Goal: Register for event/course

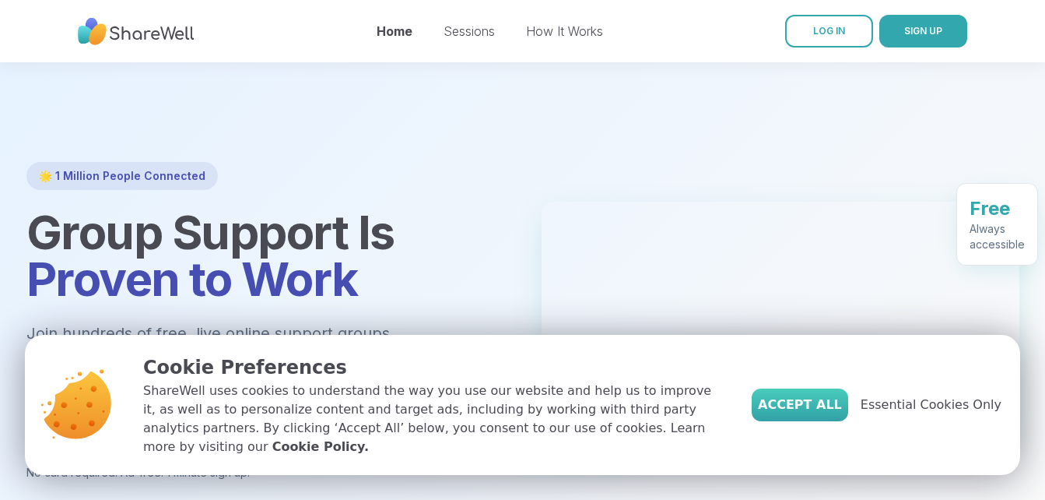
click at [826, 421] on button "Accept All" at bounding box center [800, 404] width 97 height 33
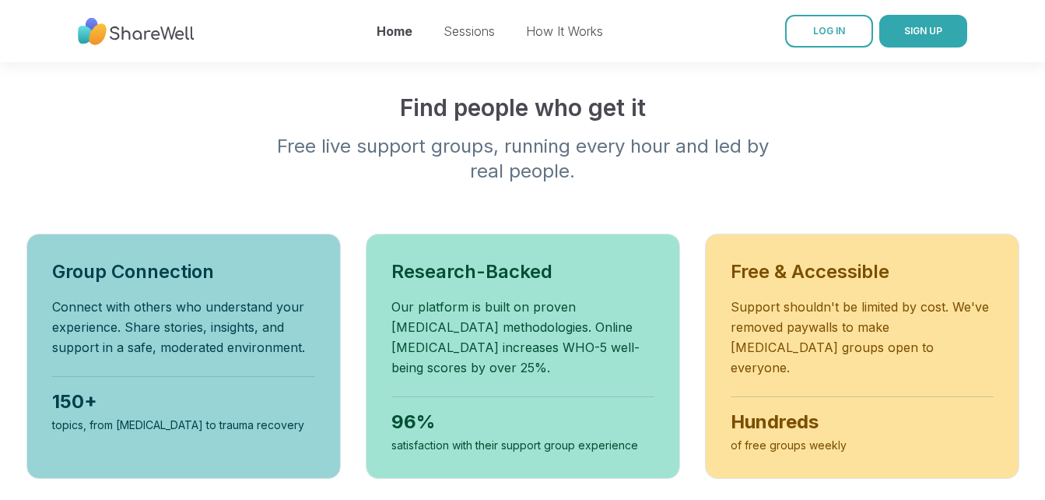
scroll to position [481, 0]
click at [946, 41] on button "SIGN UP" at bounding box center [924, 31] width 88 height 33
drag, startPoint x: 915, startPoint y: 42, endPoint x: 760, endPoint y: 123, distance: 174.8
click at [821, 96] on div "Find people who get it Free live support groups, running every hour and led by …" at bounding box center [522, 138] width 993 height 90
click at [914, 27] on span "SIGN UP" at bounding box center [923, 31] width 38 height 12
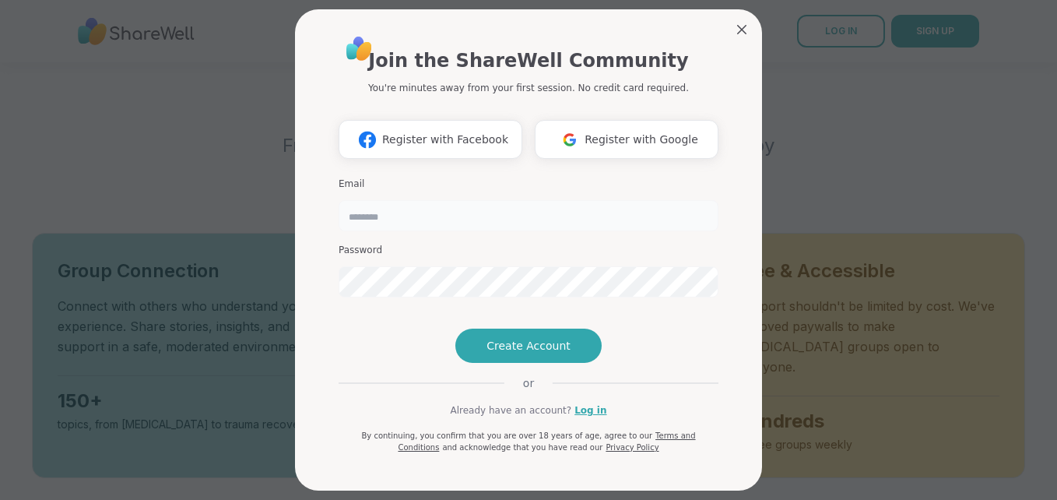
click at [543, 223] on input "email" at bounding box center [529, 215] width 380 height 31
type input "**********"
click at [493, 363] on button "Create Account" at bounding box center [528, 345] width 146 height 34
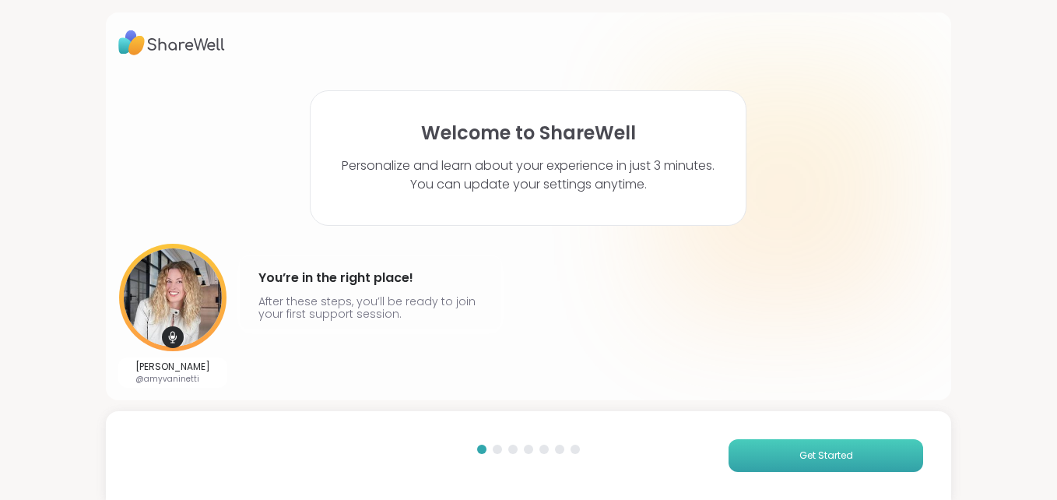
click at [771, 446] on button "Get Started" at bounding box center [826, 455] width 195 height 33
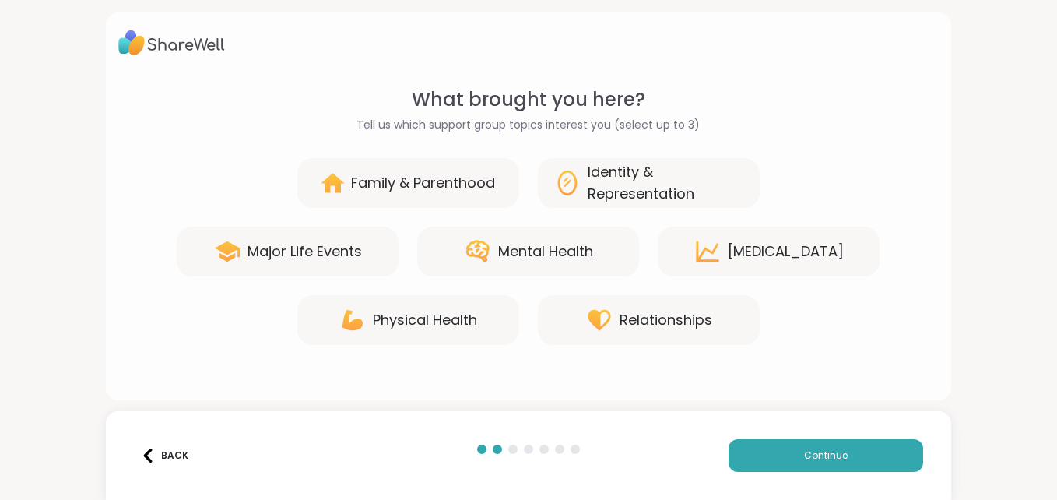
click at [544, 250] on div "Mental Health" at bounding box center [545, 252] width 95 height 22
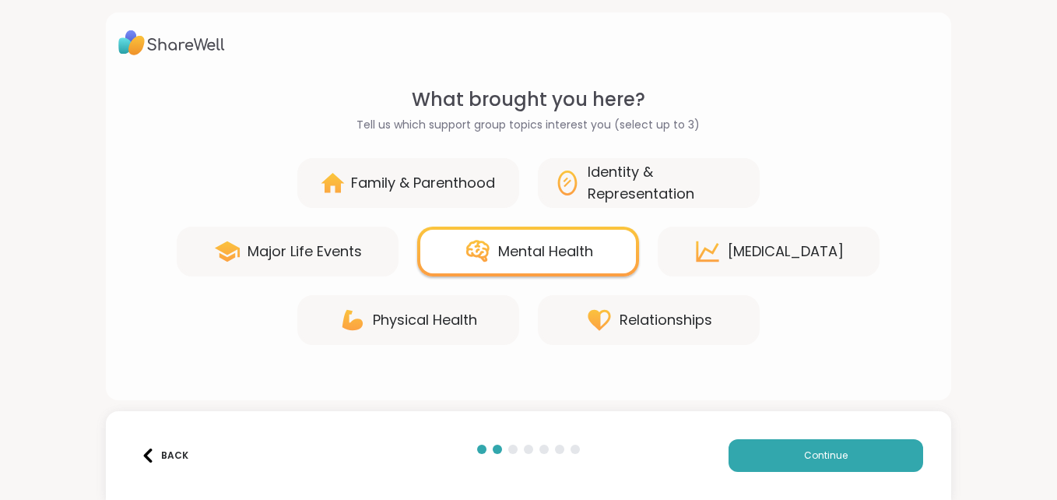
click at [661, 314] on div "Relationships" at bounding box center [666, 320] width 93 height 22
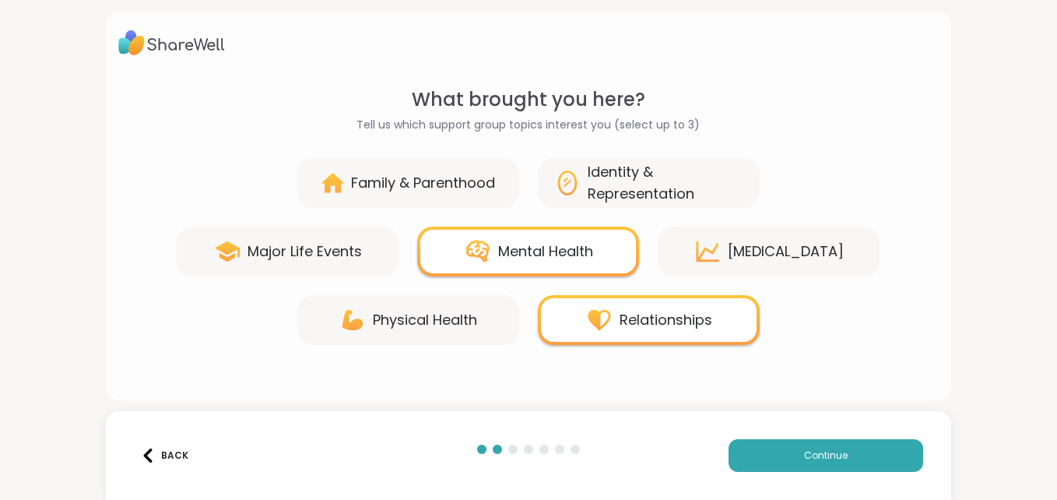
click at [399, 203] on div "Family & Parenthood" at bounding box center [408, 183] width 222 height 50
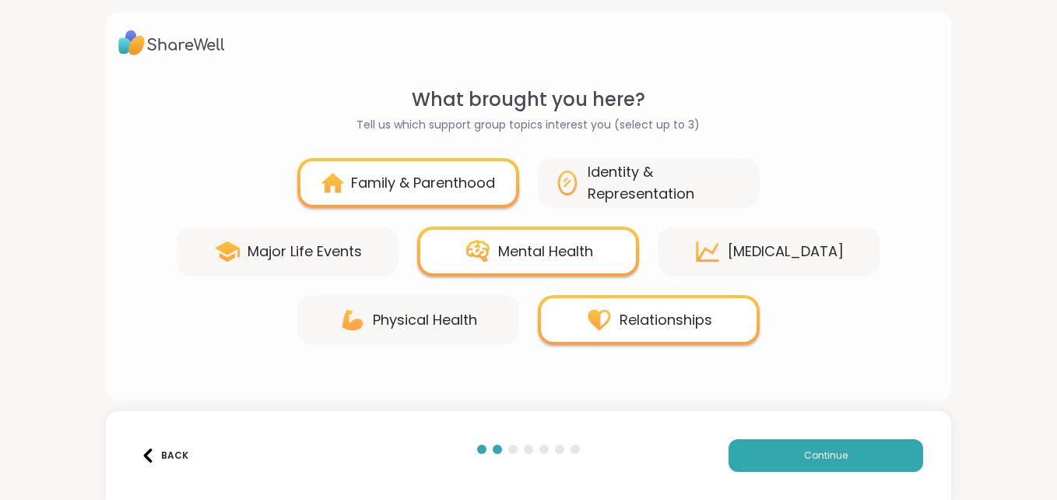
click at [665, 178] on div "Identity & Representation" at bounding box center [666, 183] width 156 height 44
click at [789, 452] on button "Continue" at bounding box center [826, 455] width 195 height 33
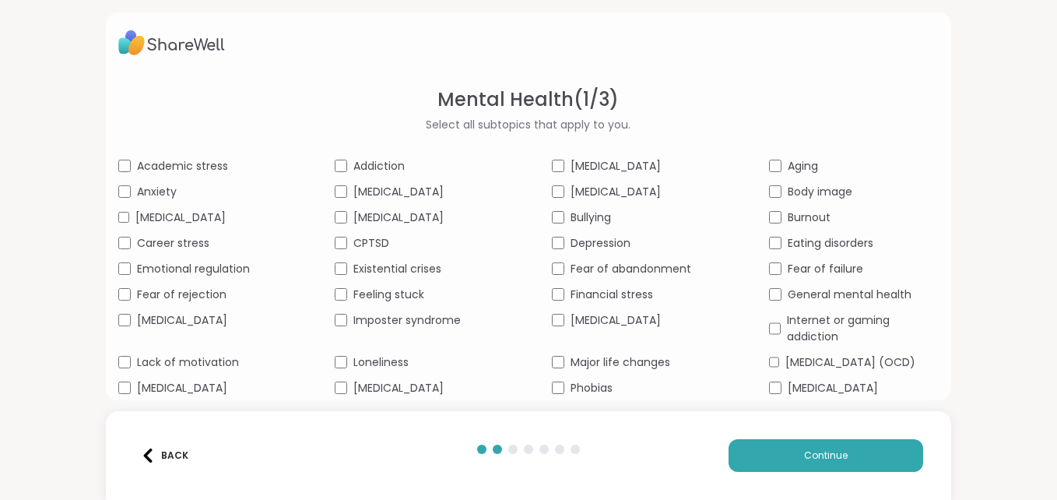
click at [559, 170] on div "[MEDICAL_DATA]" at bounding box center [637, 166] width 170 height 16
click at [588, 251] on span "Depression" at bounding box center [601, 243] width 60 height 16
click at [595, 371] on span "Major life changes" at bounding box center [621, 362] width 100 height 16
click at [859, 303] on span "General mental health" at bounding box center [850, 294] width 124 height 16
click at [806, 458] on span "Continue" at bounding box center [826, 455] width 44 height 14
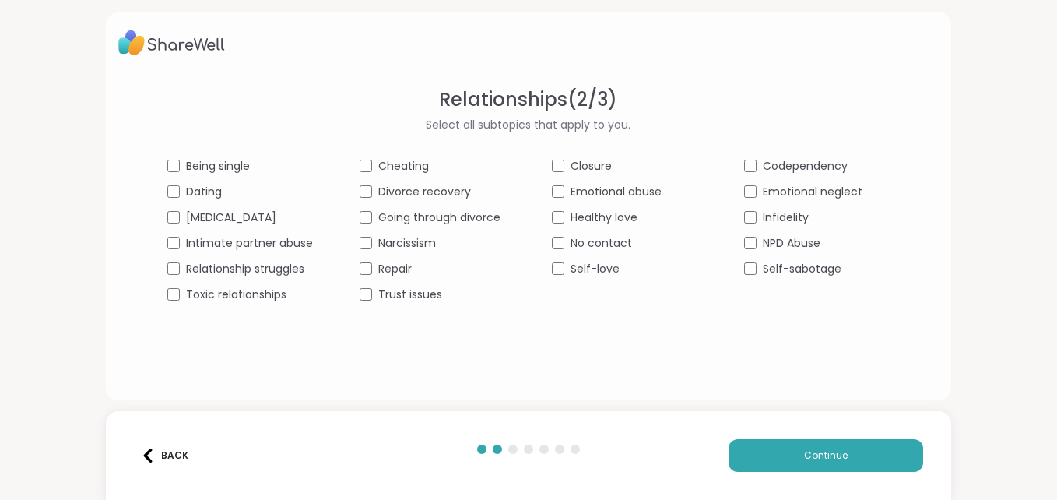
click at [588, 163] on span "Closure" at bounding box center [591, 166] width 41 height 16
click at [397, 186] on span "Divorce recovery" at bounding box center [424, 192] width 93 height 16
click at [209, 169] on span "Being single" at bounding box center [218, 166] width 64 height 16
click at [773, 269] on span "Self-sabotage" at bounding box center [802, 269] width 79 height 16
click at [766, 448] on button "Continue" at bounding box center [826, 455] width 195 height 33
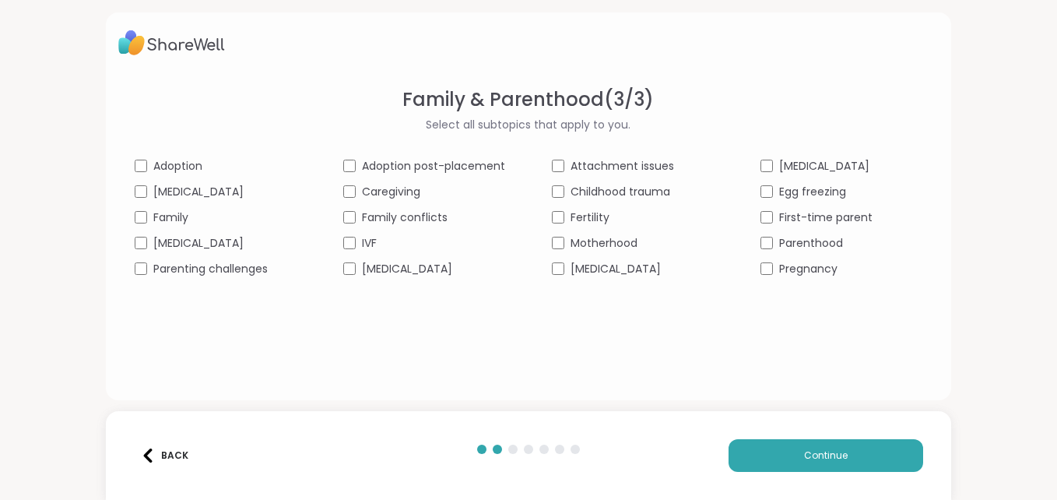
click at [165, 225] on span "Family" at bounding box center [170, 217] width 35 height 16
click at [145, 272] on div "Parenting challenges" at bounding box center [216, 269] width 162 height 16
click at [750, 448] on button "Continue" at bounding box center [826, 455] width 195 height 33
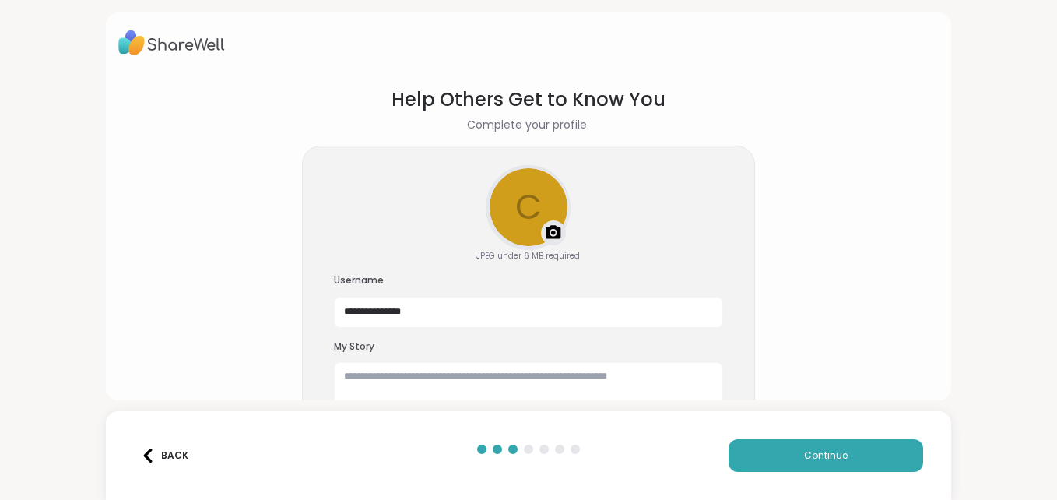
scroll to position [48, 0]
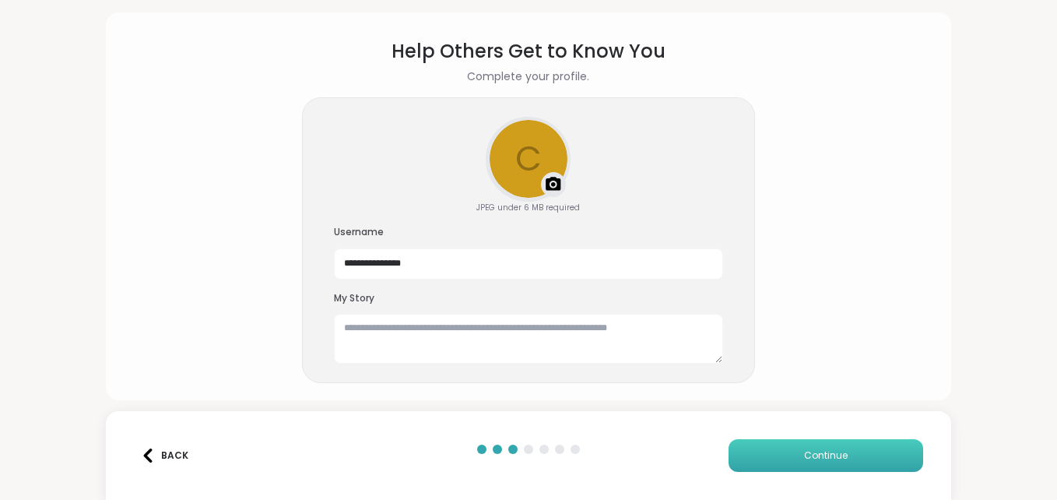
click at [771, 446] on button "Continue" at bounding box center [826, 455] width 195 height 33
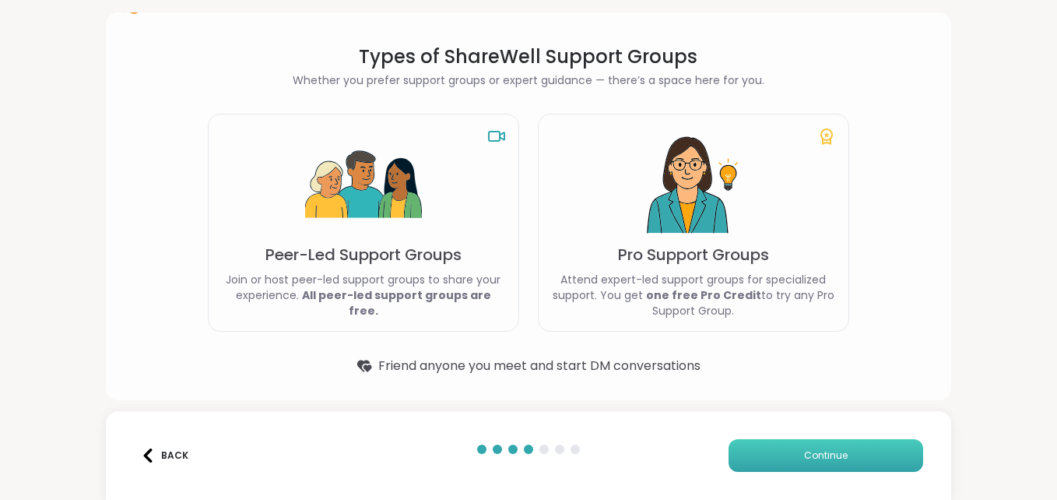
scroll to position [41, 0]
click at [436, 278] on div "Peer-Led Support Groups Join or host peer-led support groups to share your expe…" at bounding box center [363, 223] width 311 height 218
click at [818, 456] on span "Continue" at bounding box center [826, 455] width 44 height 14
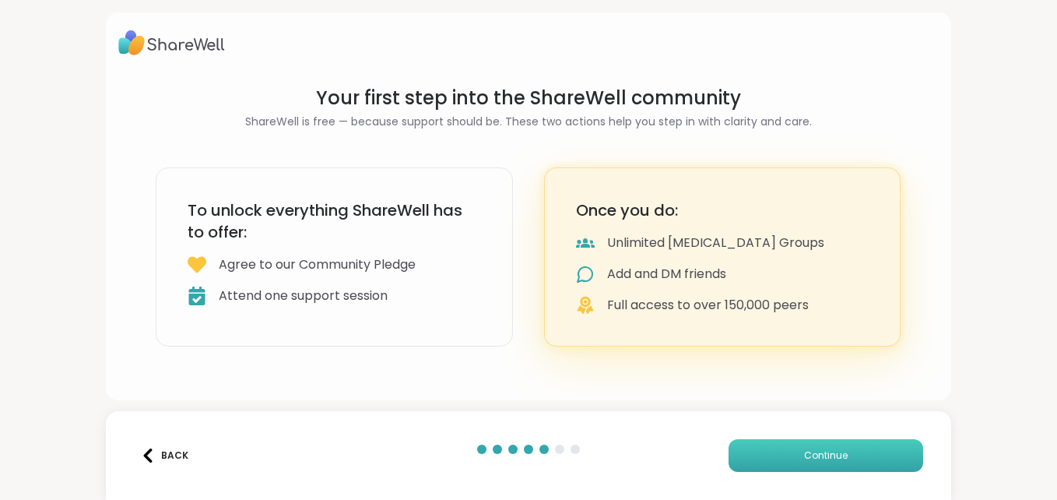
click at [818, 456] on span "Continue" at bounding box center [826, 455] width 44 height 14
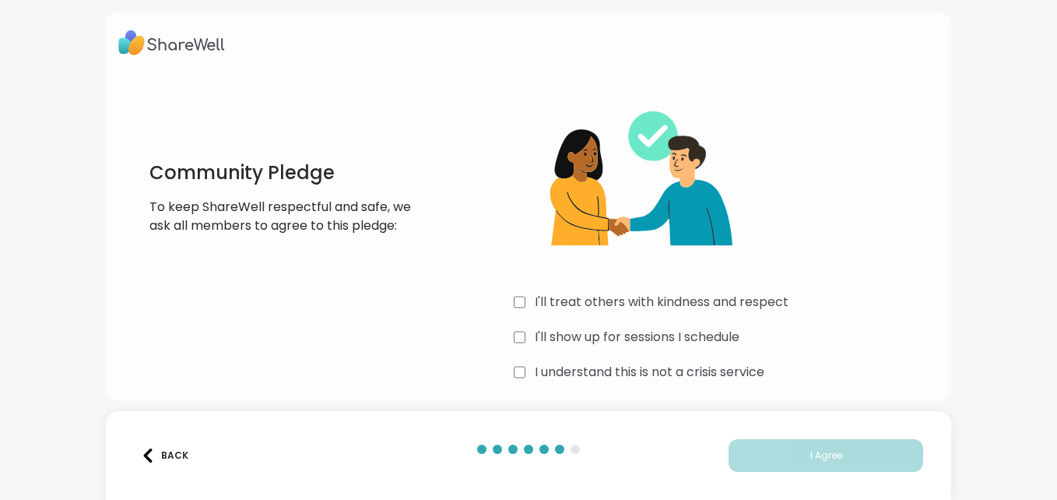
click at [571, 297] on label "I'll treat others with kindness and respect" at bounding box center [662, 302] width 254 height 19
click at [562, 334] on label "I'll show up for sessions I schedule" at bounding box center [637, 337] width 205 height 19
click at [562, 370] on label "I understand this is not a crisis service" at bounding box center [650, 372] width 230 height 19
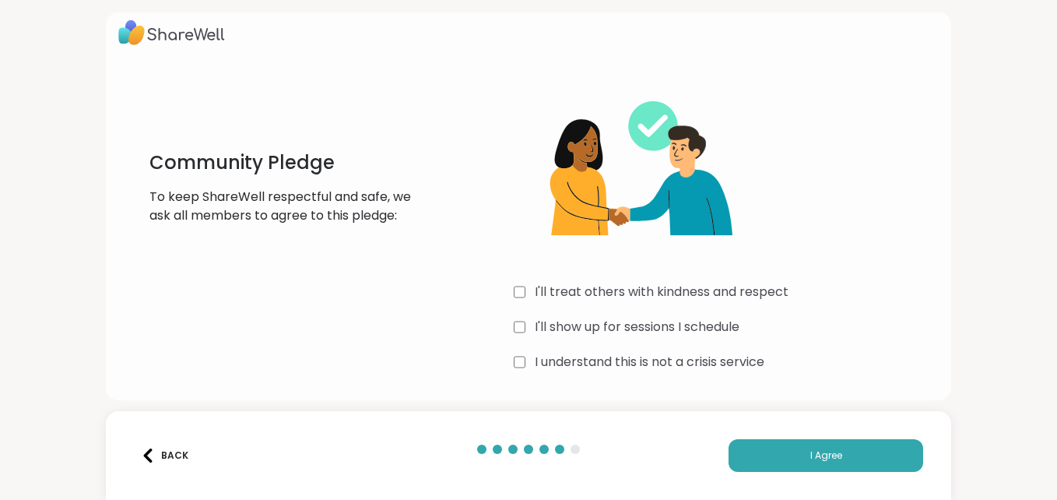
scroll to position [9, 0]
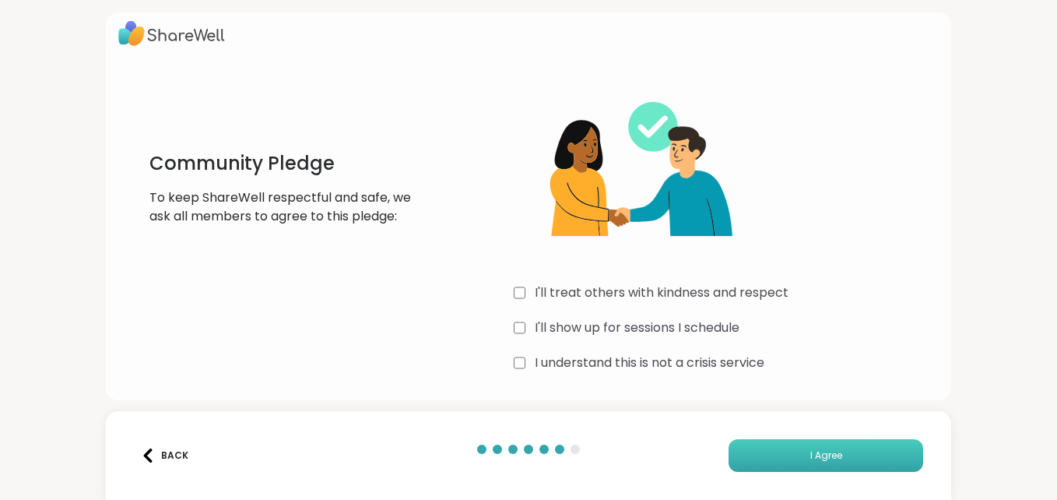
click at [792, 447] on button "I Agree" at bounding box center [826, 455] width 195 height 33
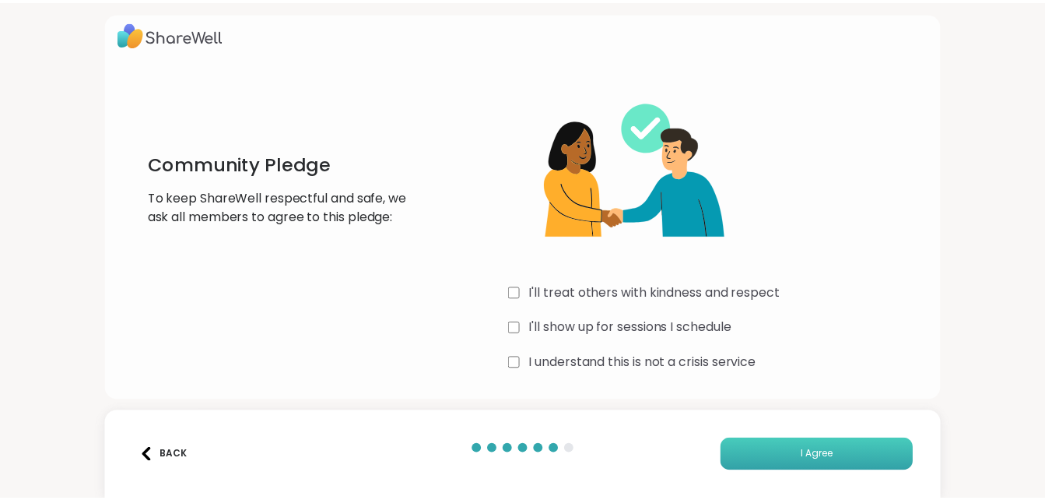
scroll to position [0, 0]
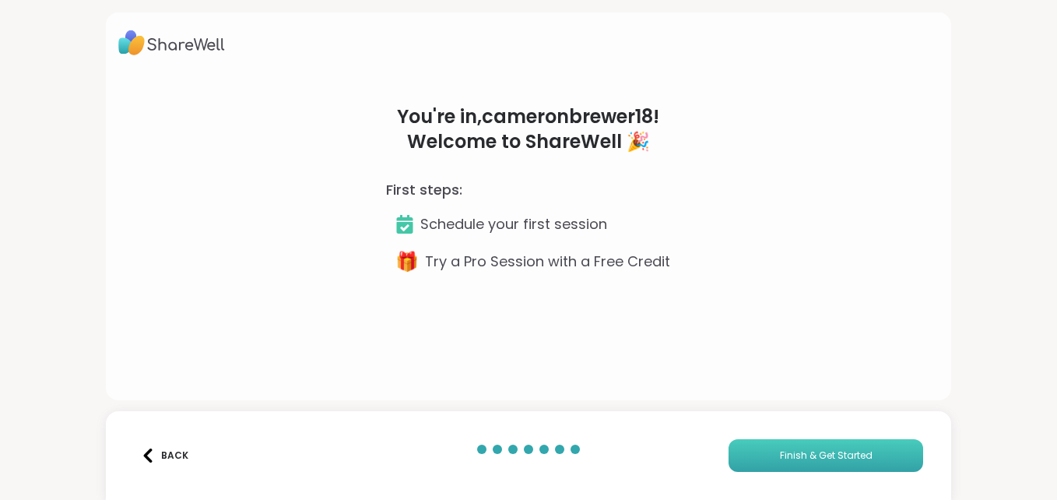
click at [769, 462] on button "Finish & Get Started" at bounding box center [826, 455] width 195 height 33
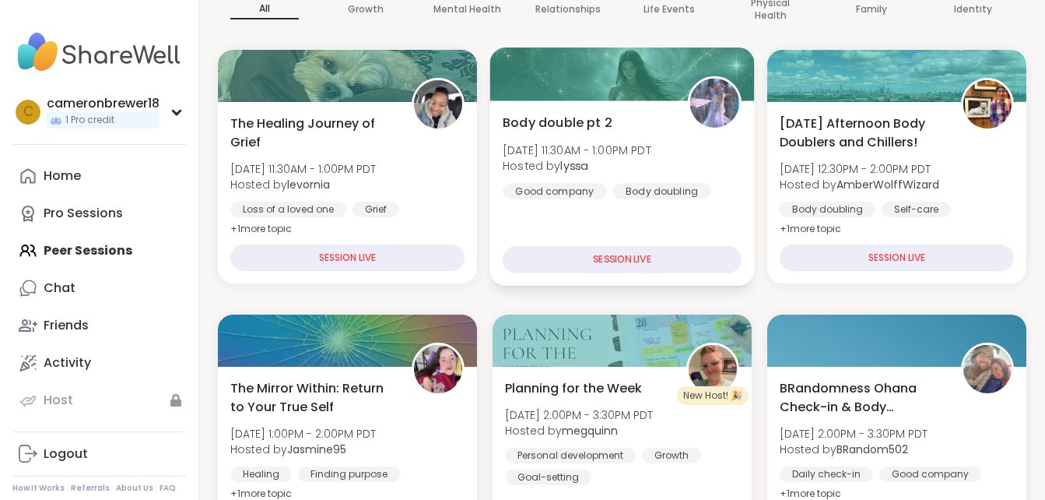
scroll to position [252, 0]
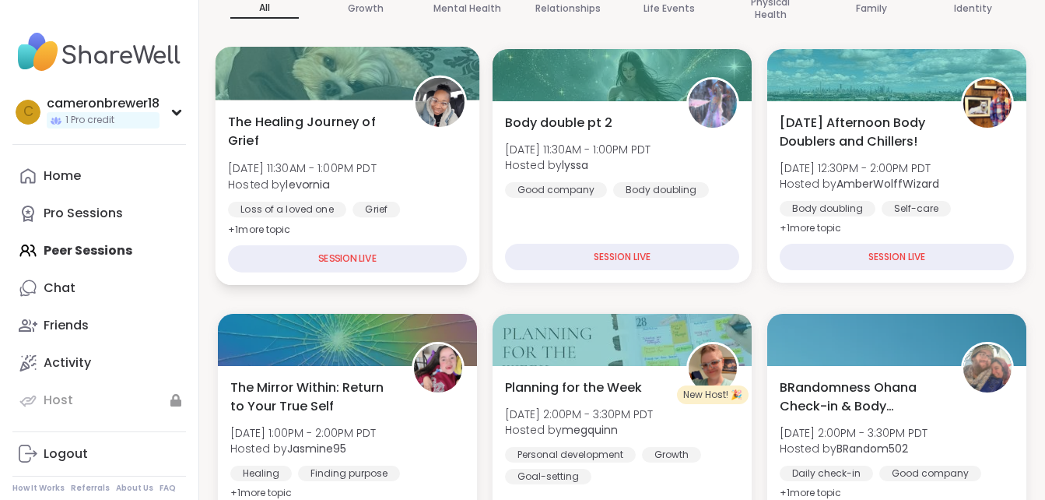
click at [404, 259] on div "SESSION LIVE" at bounding box center [347, 258] width 239 height 27
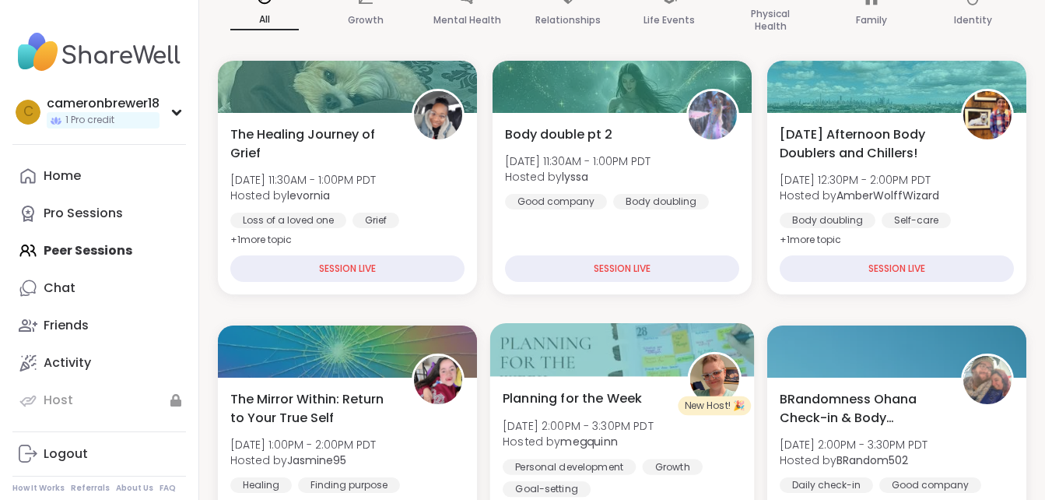
scroll to position [0, 0]
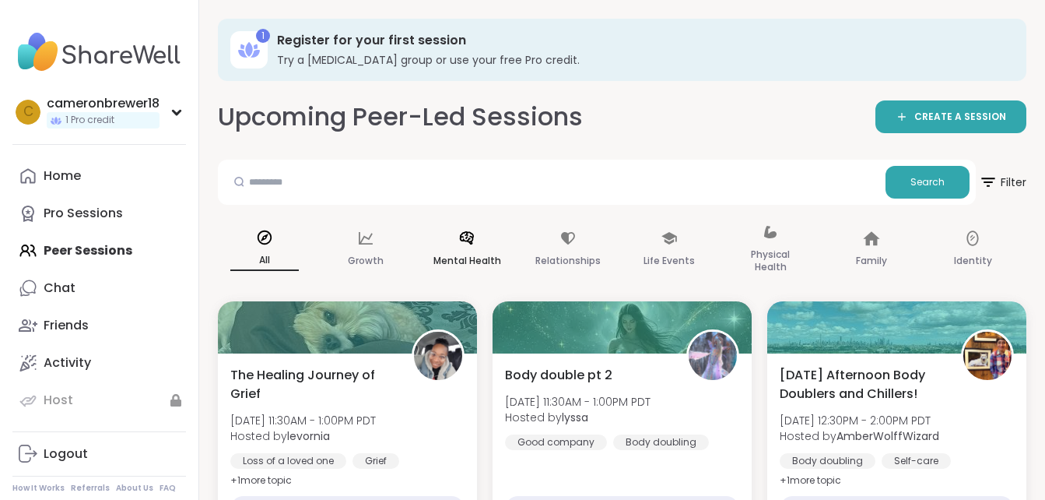
click at [472, 244] on icon at bounding box center [467, 237] width 14 height 13
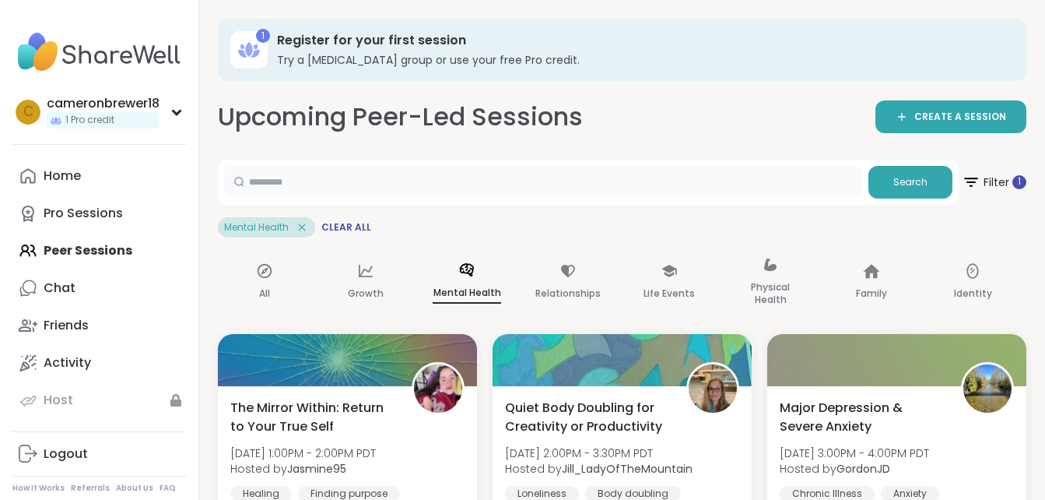
click at [393, 186] on input "text" at bounding box center [543, 181] width 638 height 31
type input "*******"
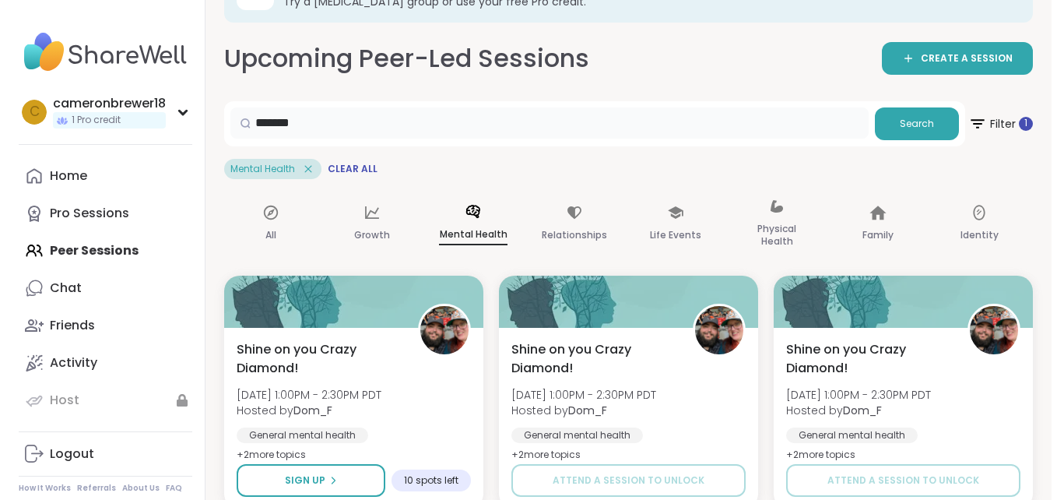
scroll to position [85, 0]
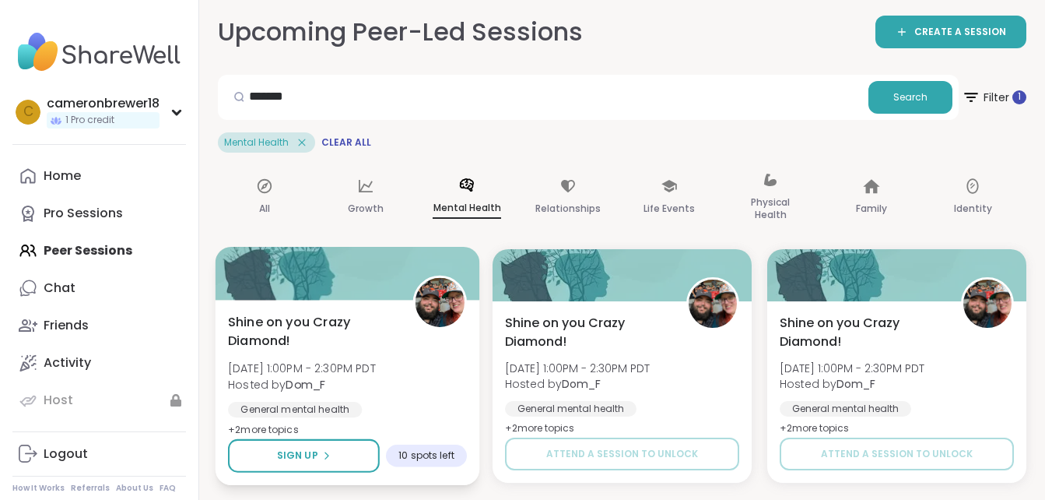
click at [314, 346] on span "Shine on you Crazy Diamond!" at bounding box center [311, 331] width 167 height 38
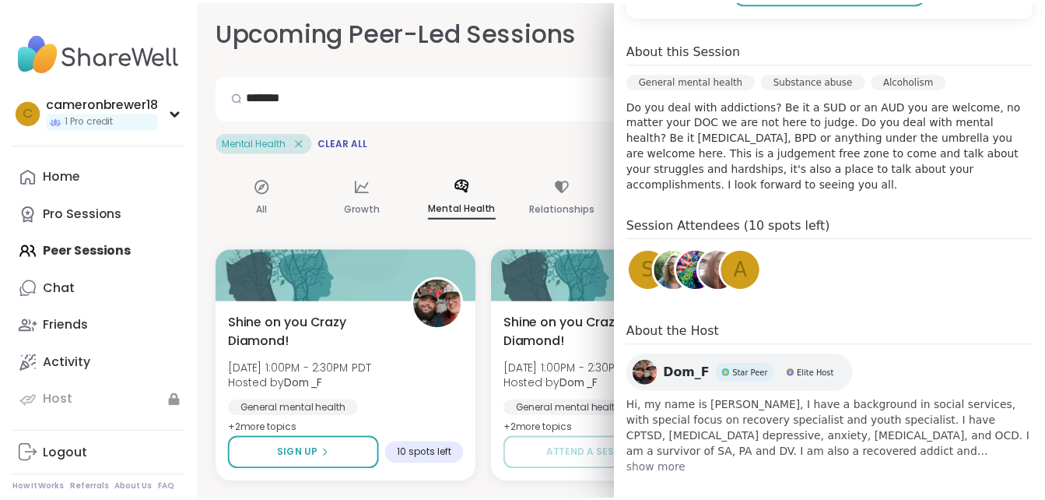
scroll to position [422, 0]
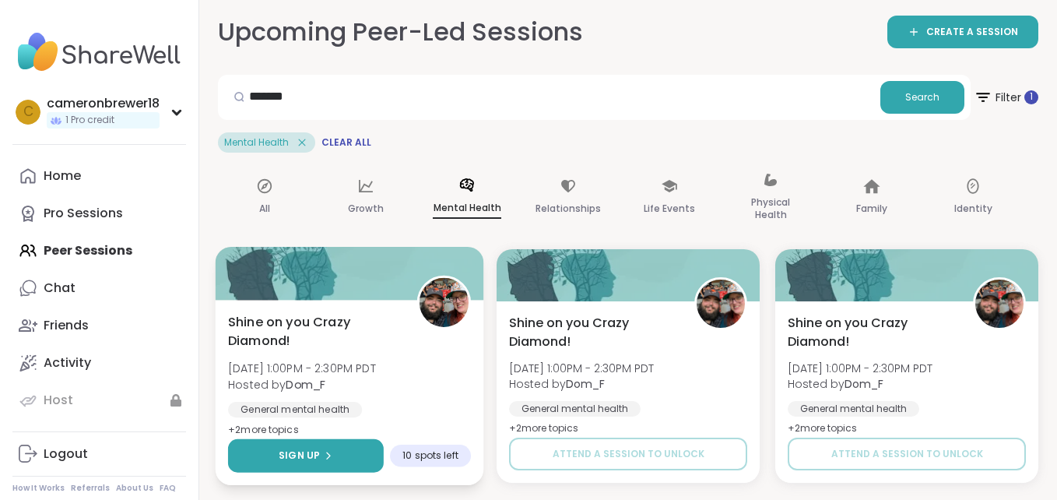
click at [334, 457] on button "Sign Up" at bounding box center [306, 455] width 156 height 33
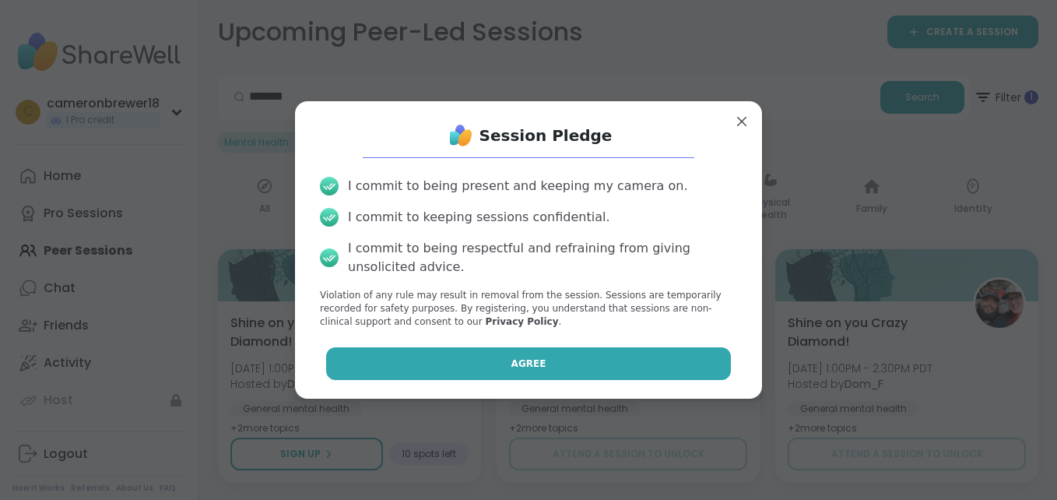
click at [457, 361] on button "Agree" at bounding box center [529, 363] width 406 height 33
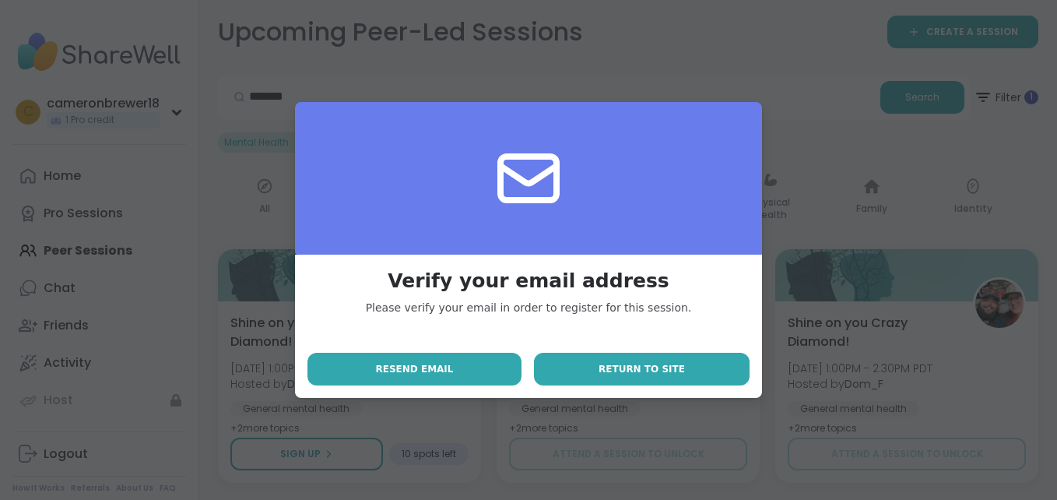
click at [676, 363] on button "Return to site" at bounding box center [642, 369] width 216 height 33
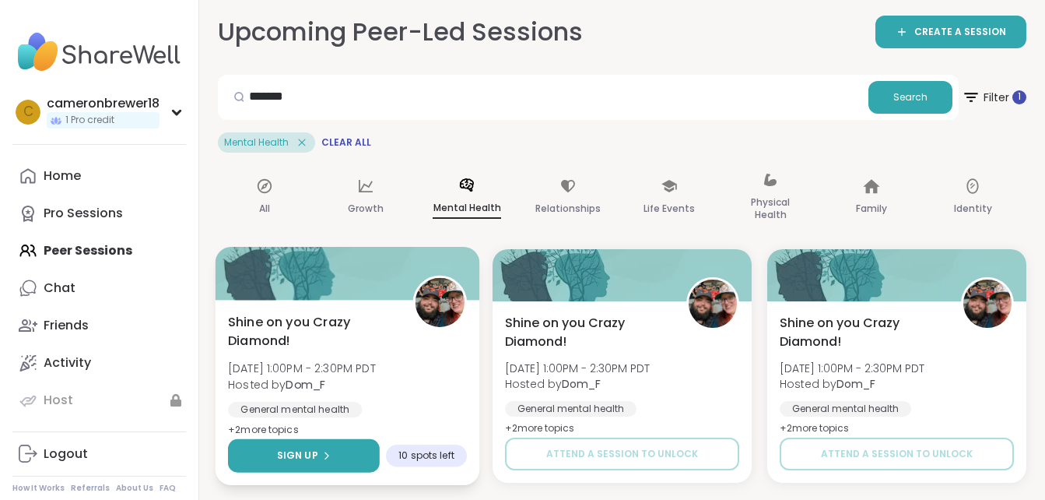
click at [349, 455] on button "Sign Up" at bounding box center [304, 455] width 152 height 33
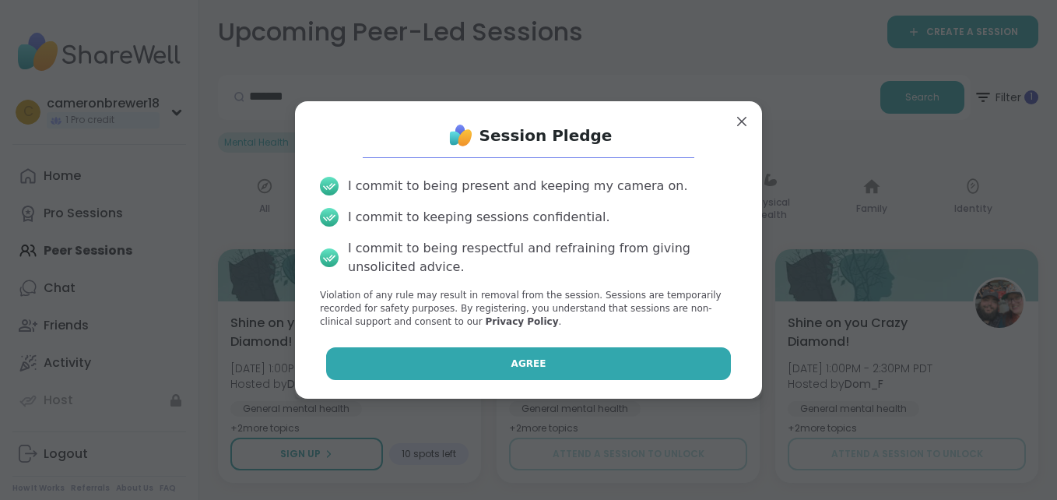
click at [445, 357] on button "Agree" at bounding box center [529, 363] width 406 height 33
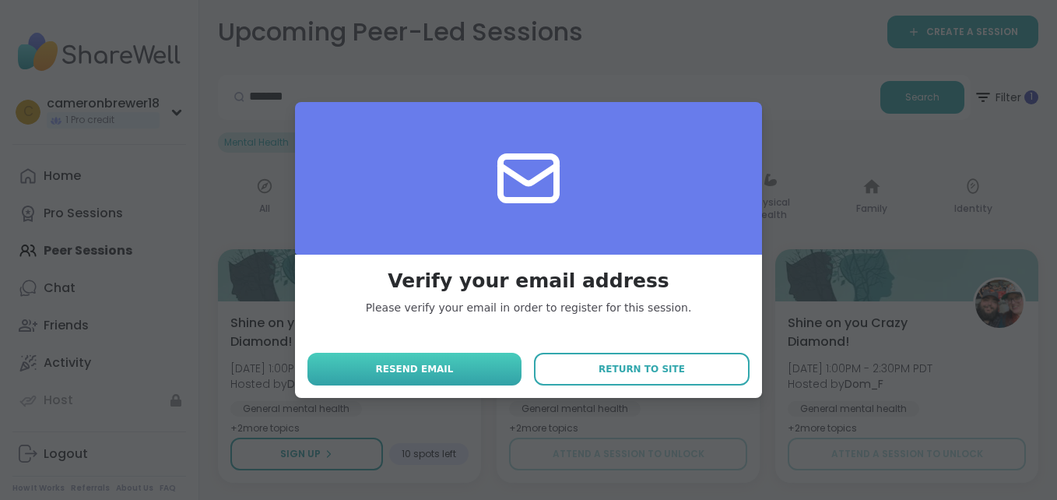
click at [463, 376] on button "Resend email" at bounding box center [414, 369] width 214 height 33
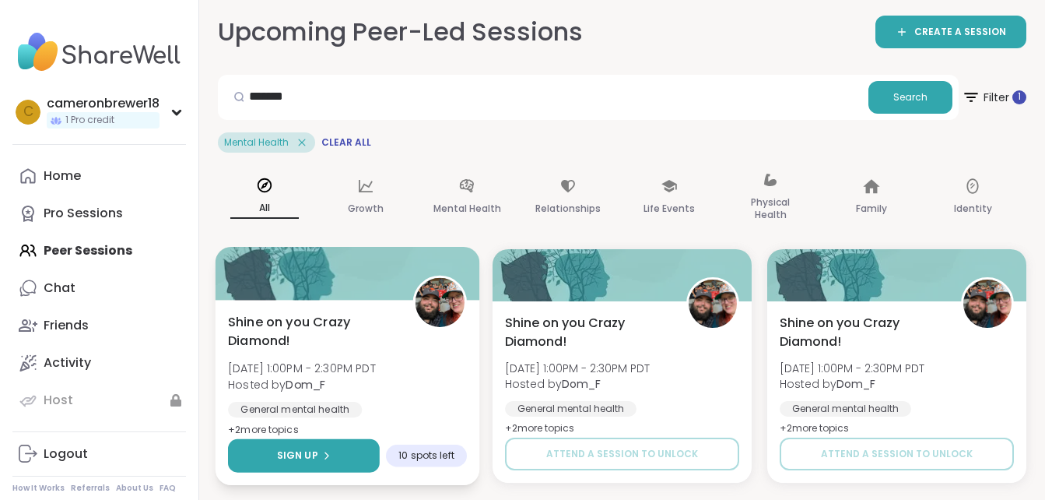
click at [297, 465] on button "Sign Up" at bounding box center [304, 455] width 152 height 33
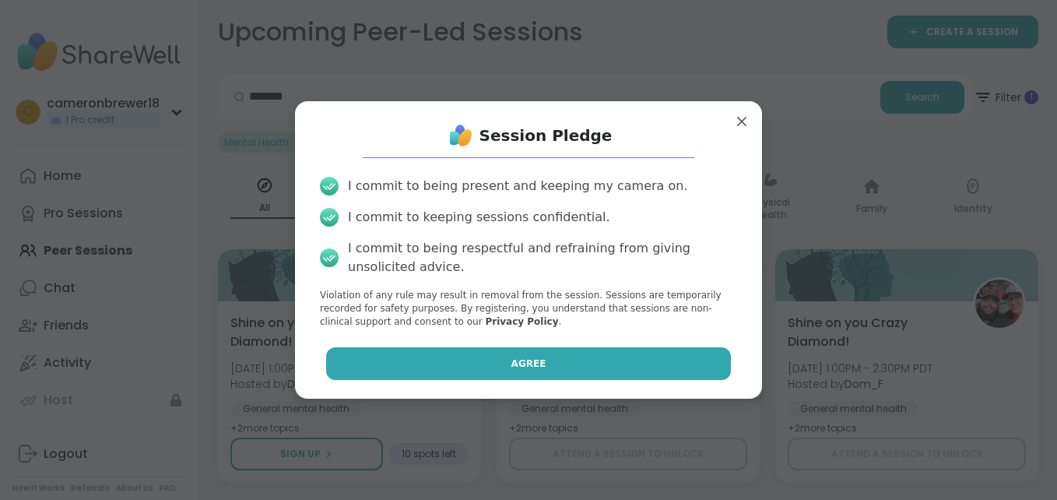
click at [418, 375] on button "Agree" at bounding box center [529, 363] width 406 height 33
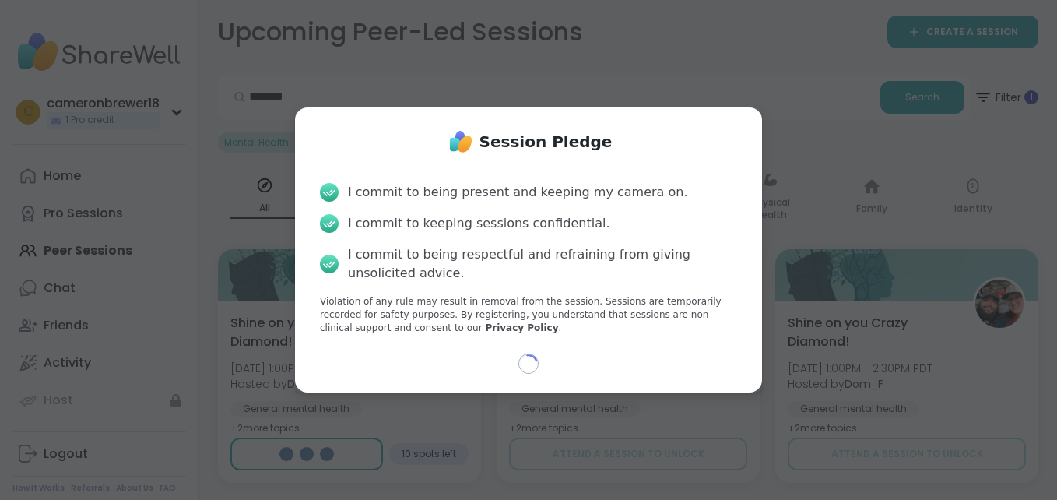
select select "**"
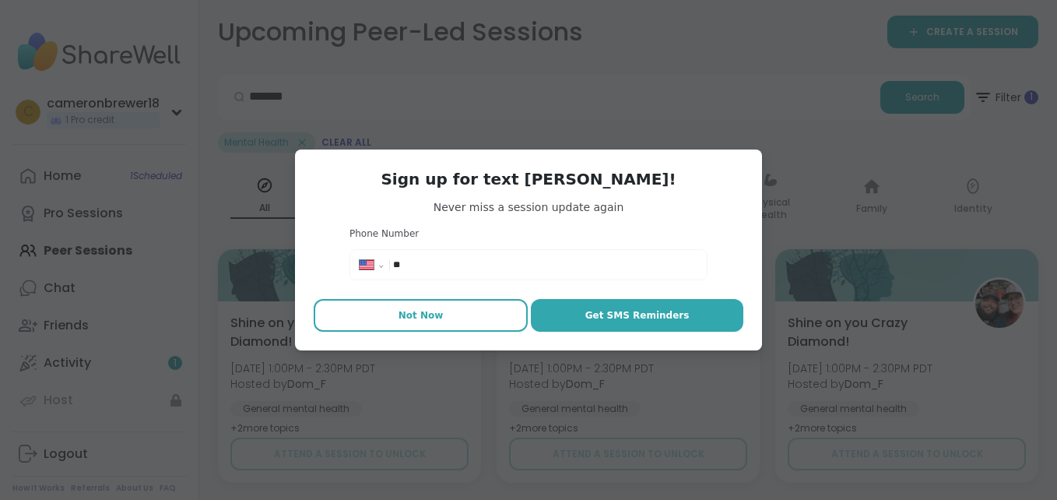
click at [420, 312] on span "Not Now" at bounding box center [421, 315] width 45 height 14
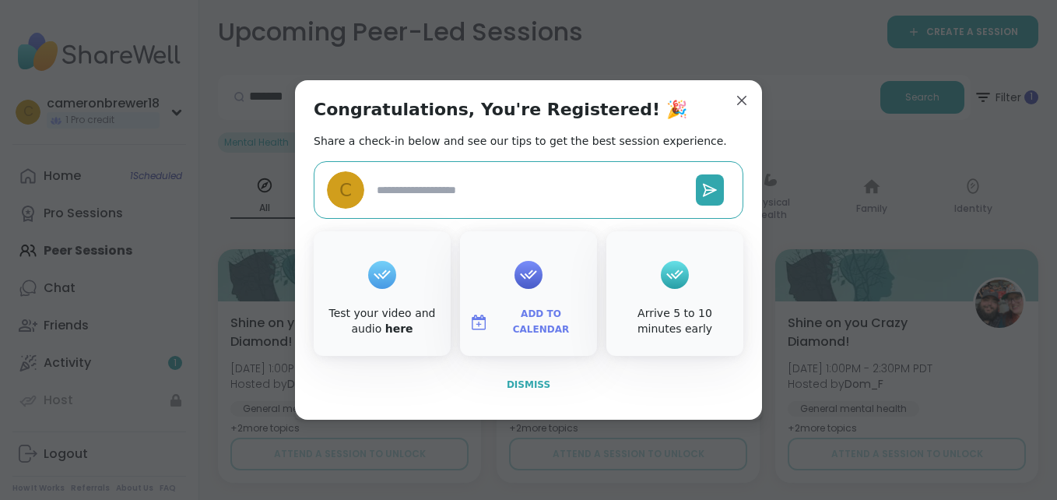
click at [515, 383] on span "Dismiss" at bounding box center [529, 384] width 44 height 11
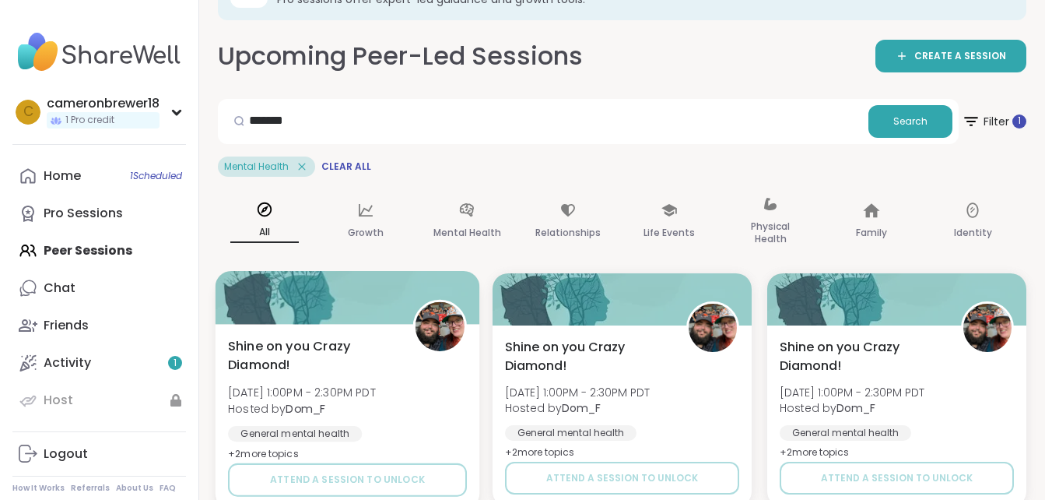
scroll to position [60, 0]
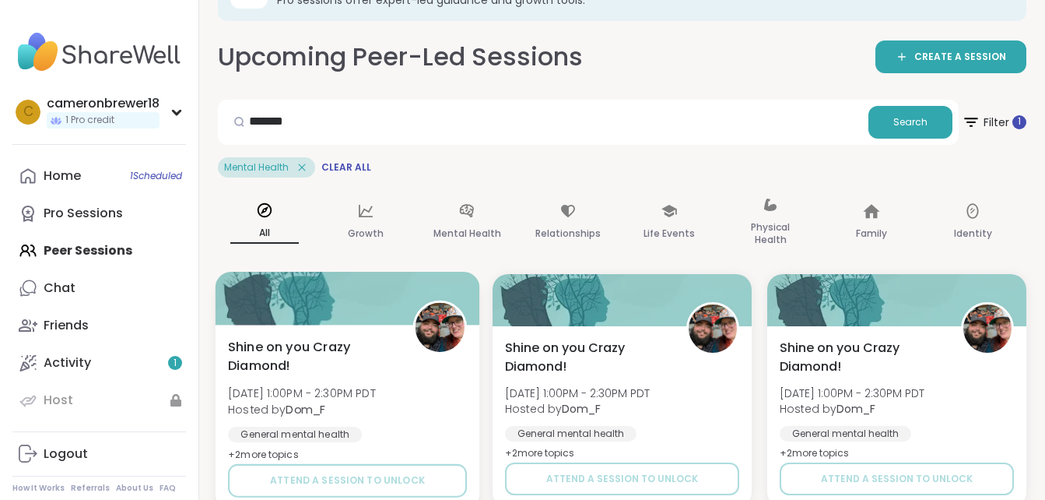
click at [373, 413] on span "Hosted by Dom_F" at bounding box center [302, 409] width 148 height 16
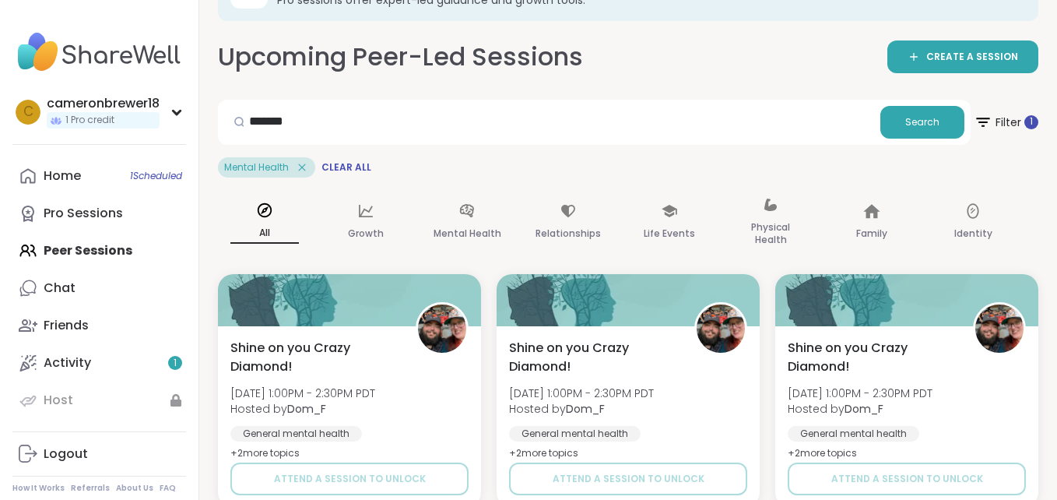
click at [434, 141] on div "******* Search" at bounding box center [594, 122] width 753 height 45
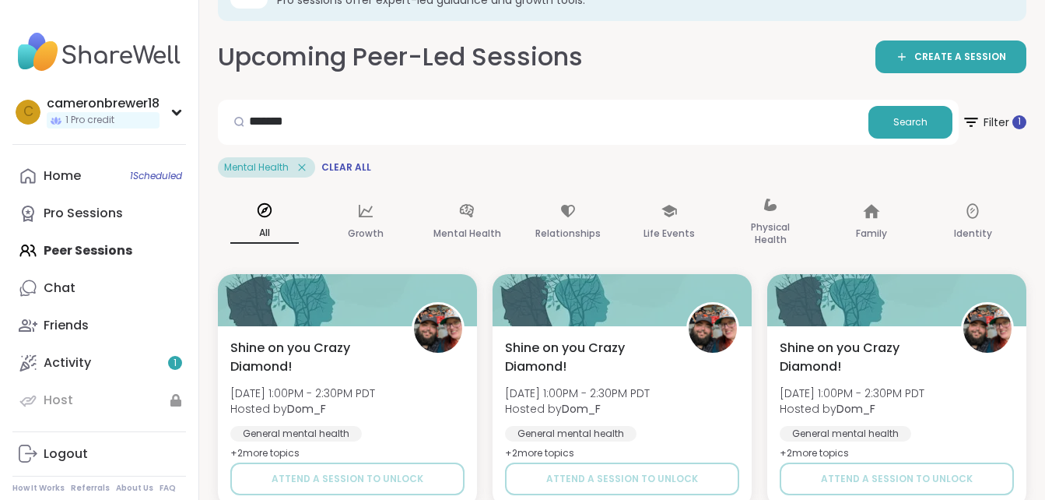
scroll to position [0, 0]
